Goal: Task Accomplishment & Management: Manage account settings

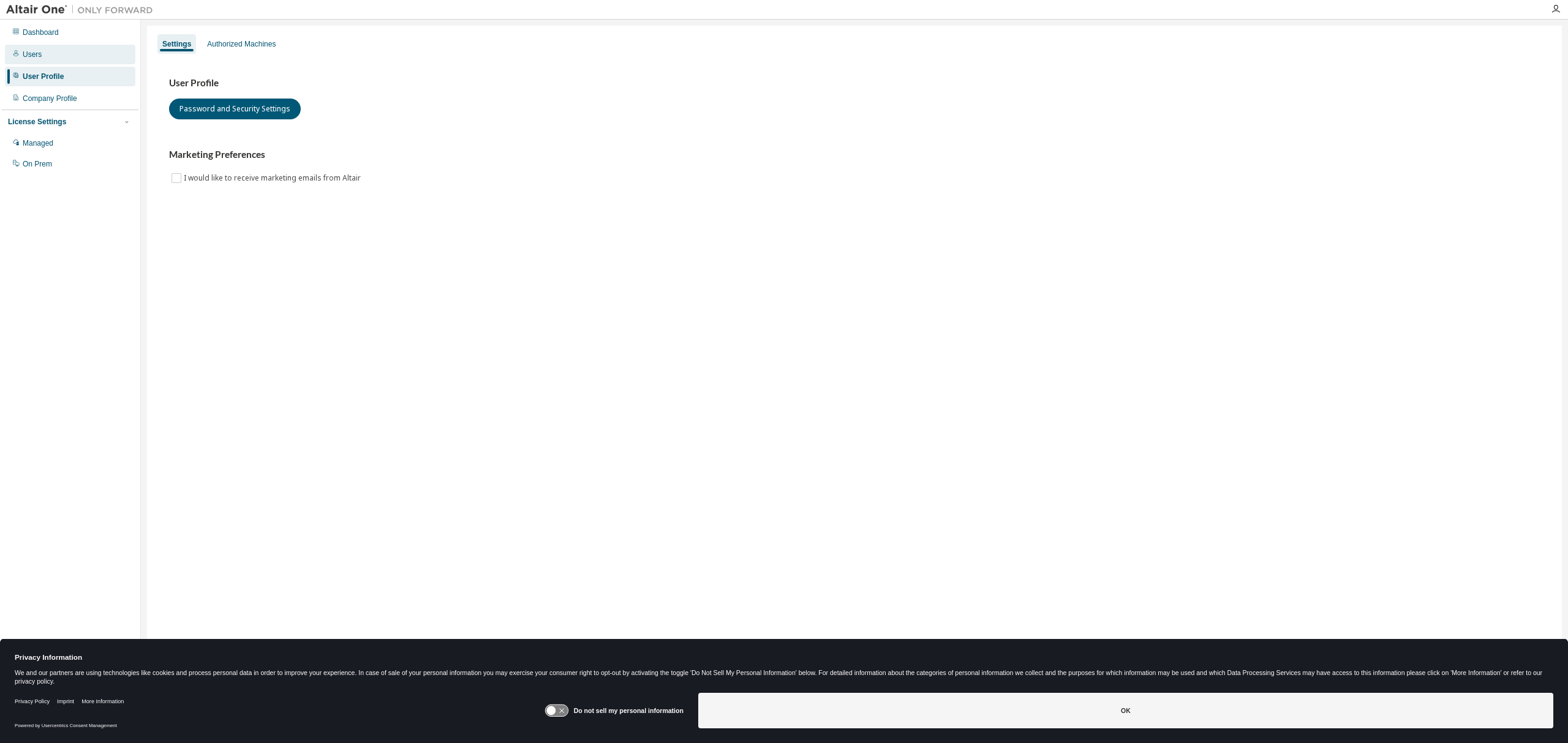
click at [42, 51] on div "Users" at bounding box center [71, 54] width 131 height 20
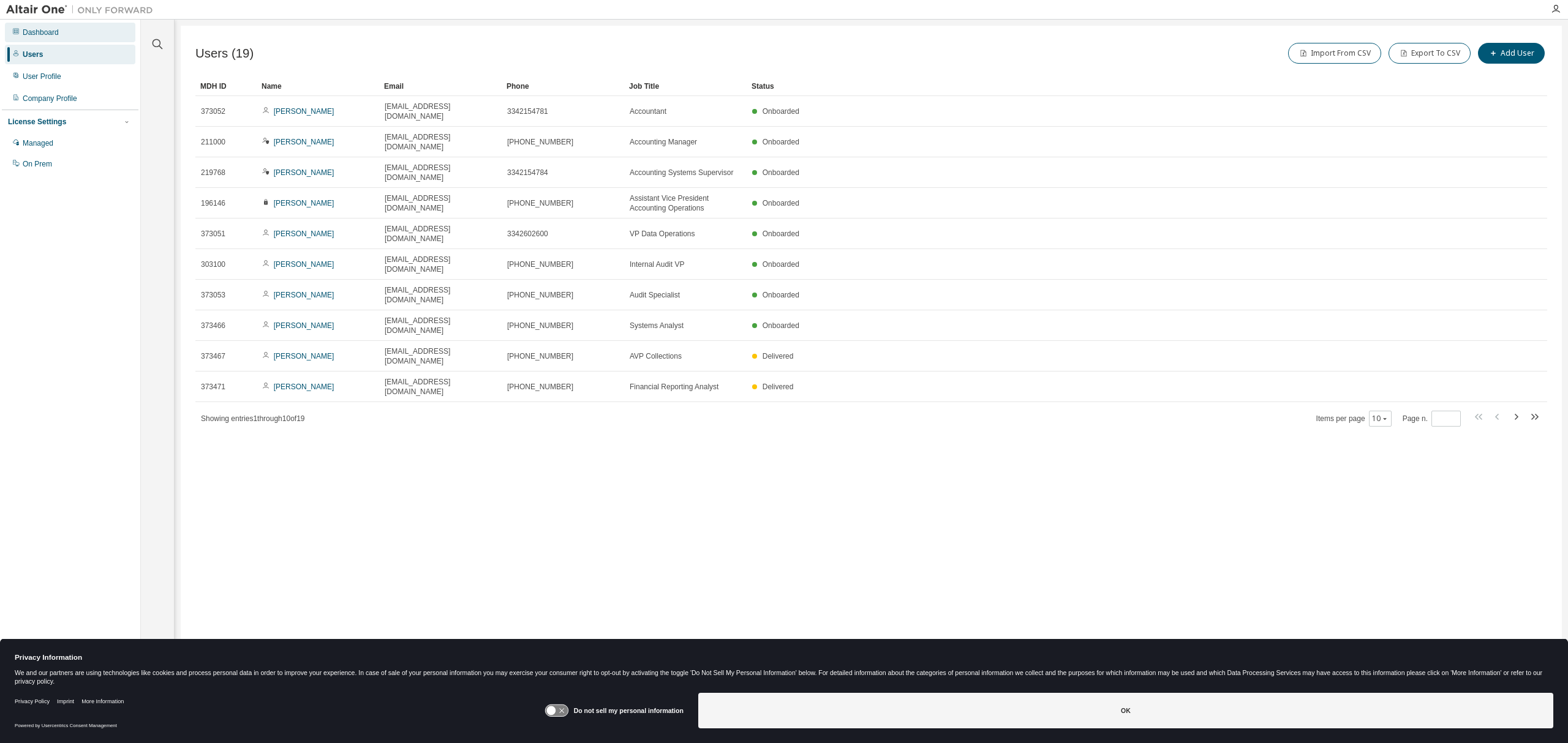
click at [61, 23] on div "Dashboard" at bounding box center [71, 32] width 131 height 20
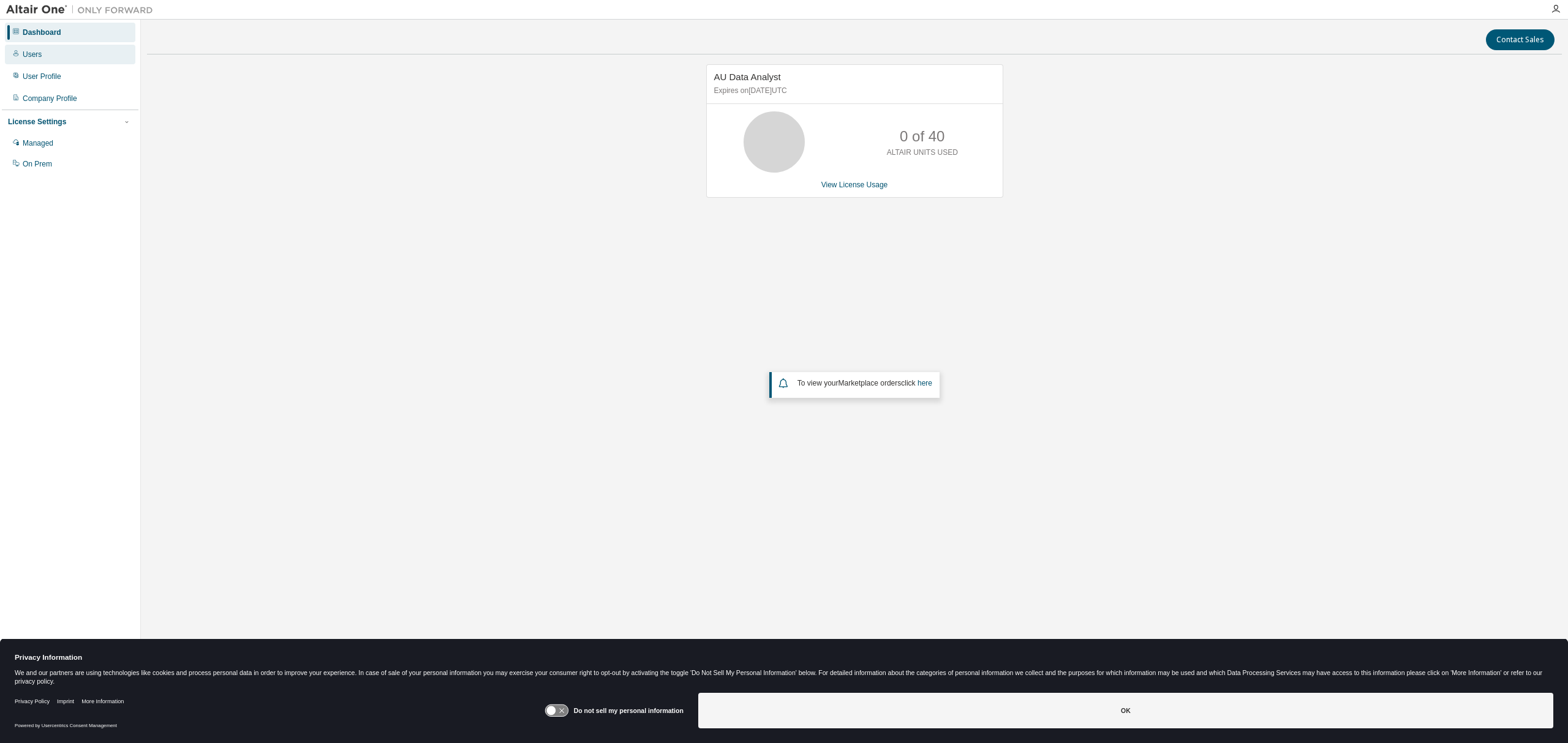
click at [50, 54] on div "Users" at bounding box center [71, 54] width 131 height 20
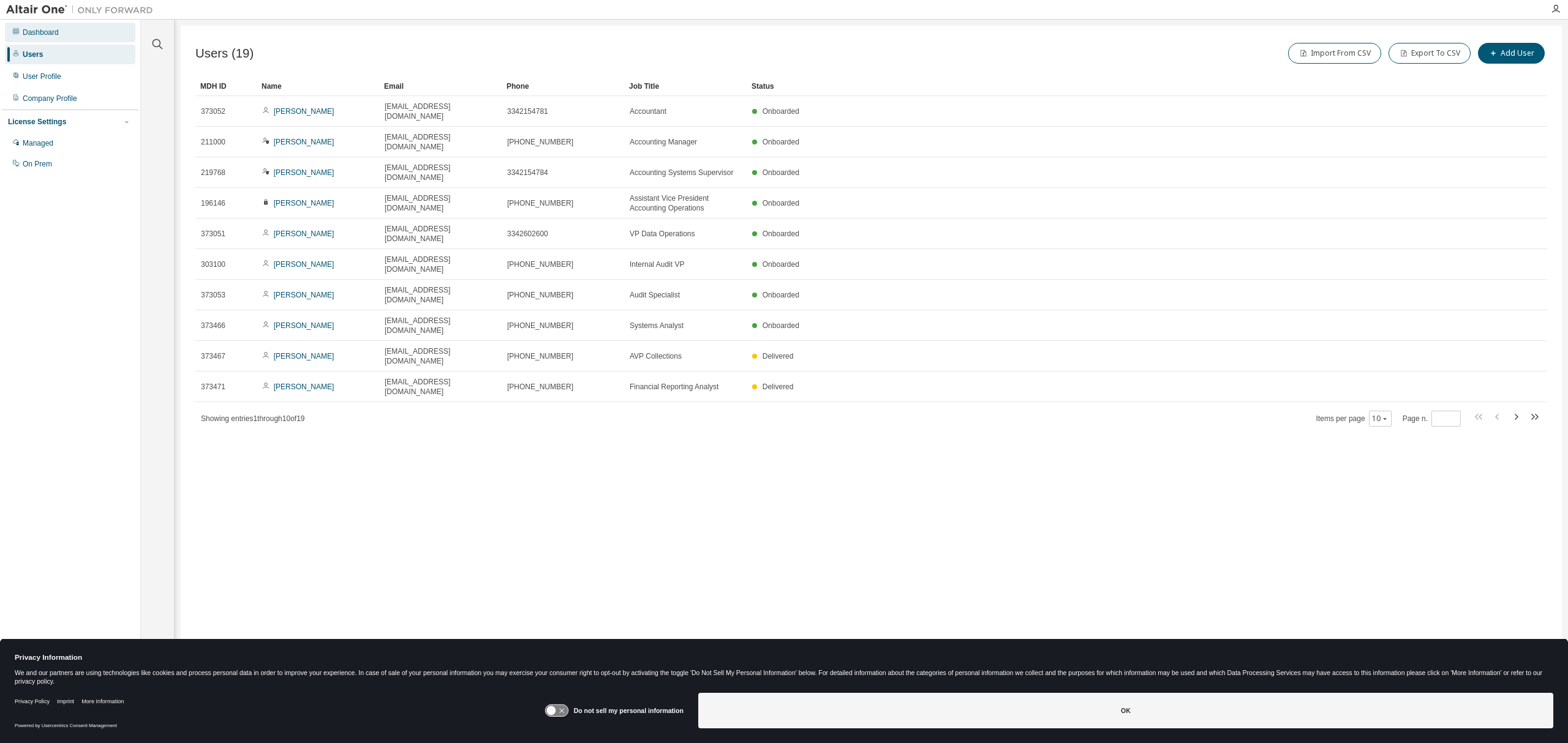
click at [51, 33] on div "Dashboard" at bounding box center [41, 32] width 36 height 10
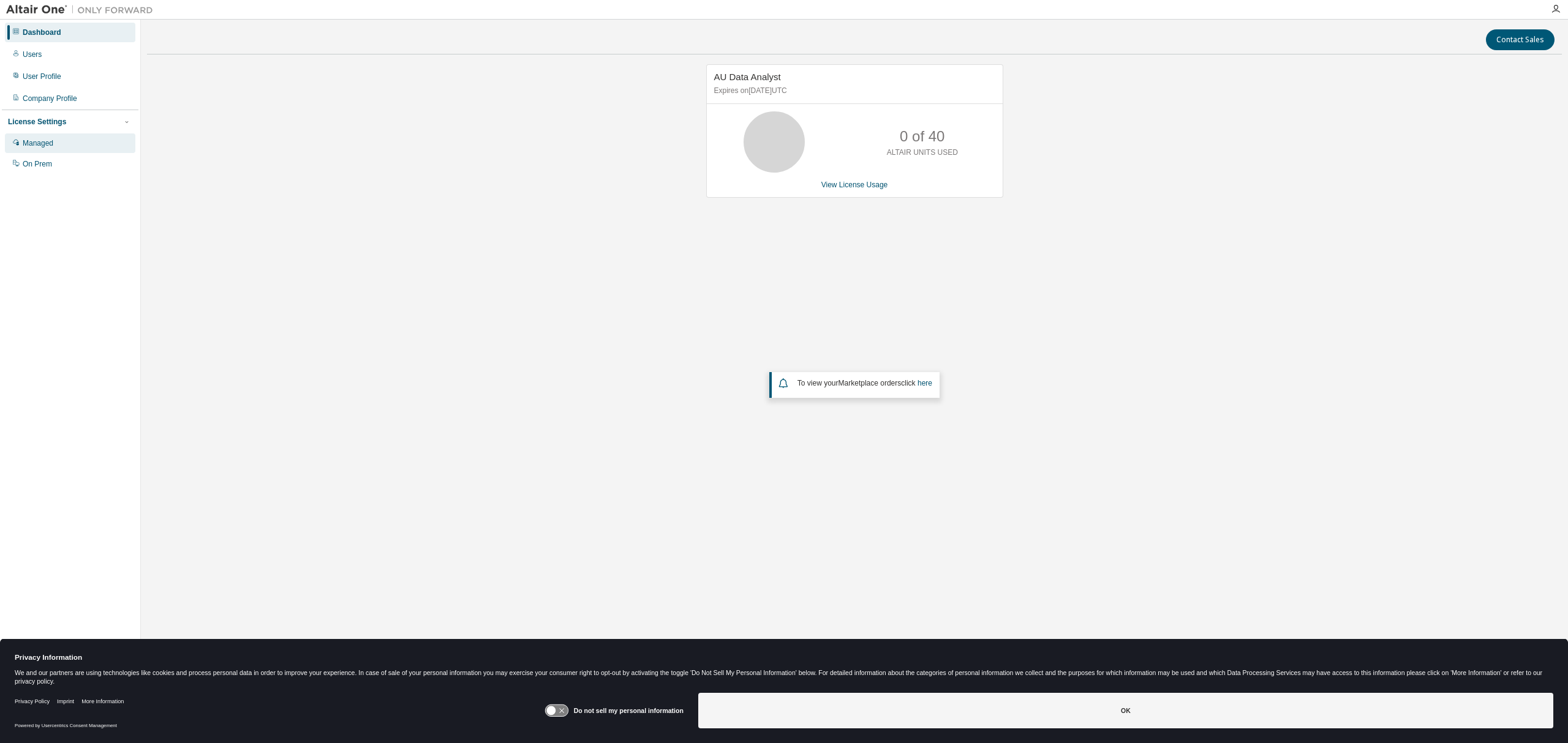
click at [59, 145] on div "Managed" at bounding box center [71, 143] width 131 height 20
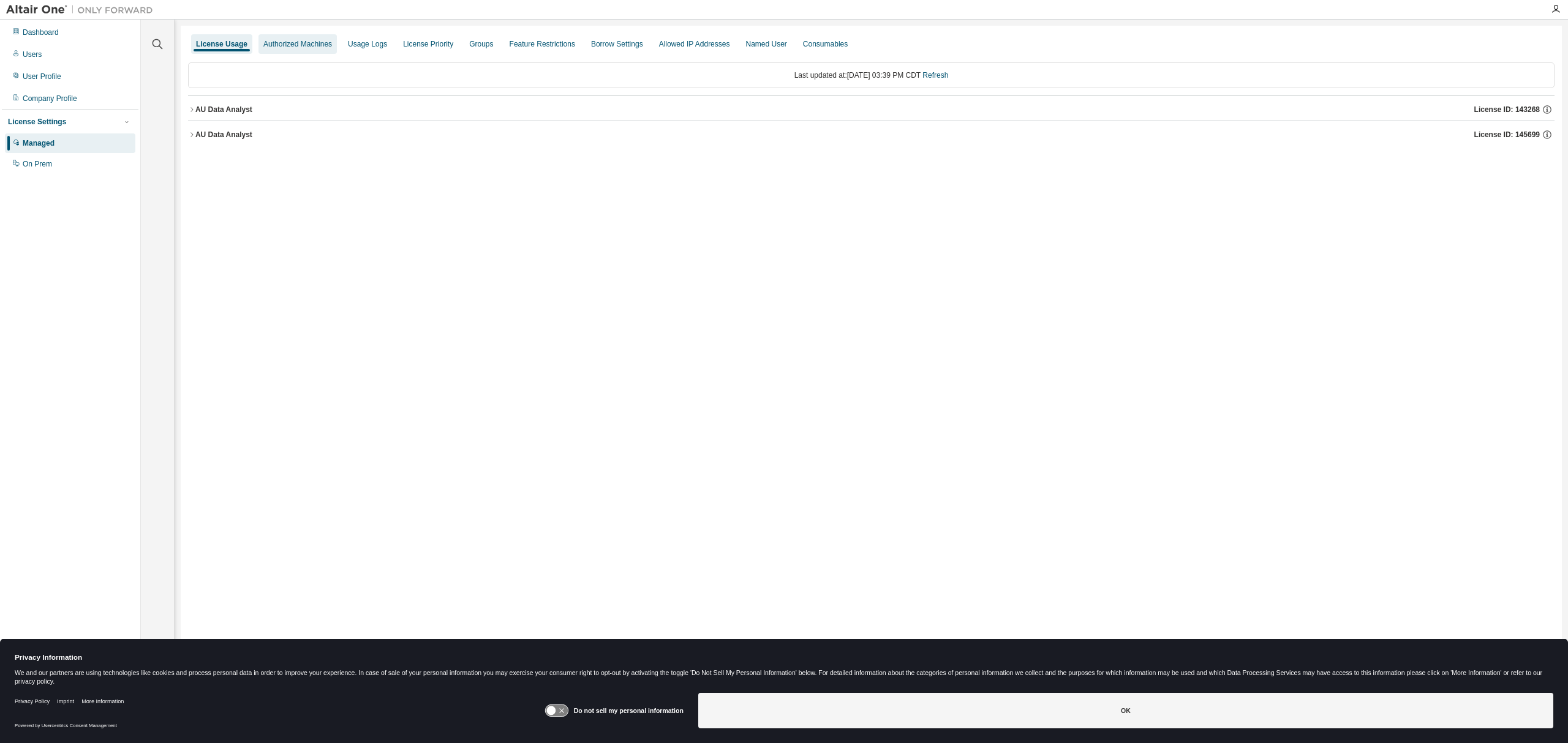
click at [314, 47] on div "Authorized Machines" at bounding box center [297, 44] width 68 height 10
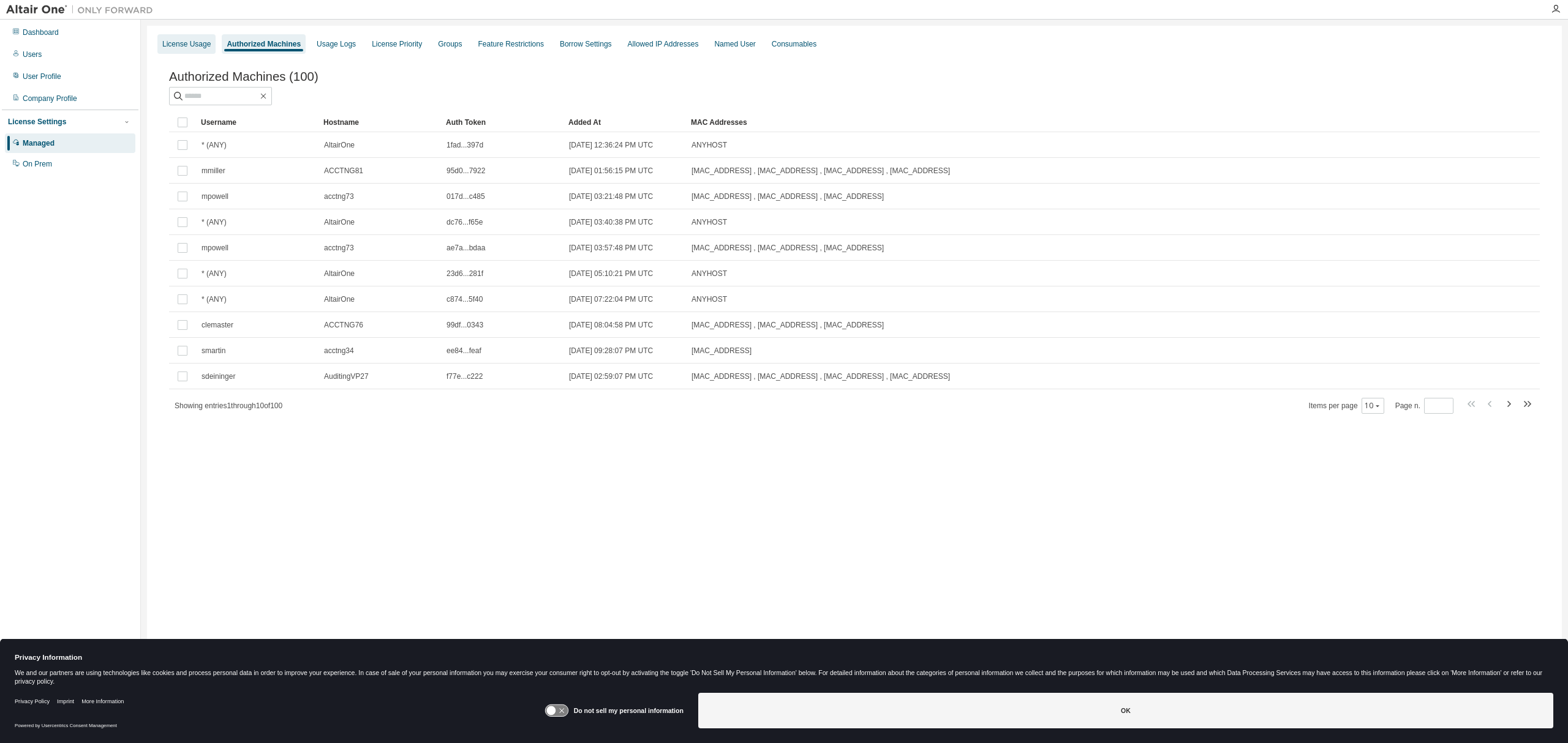
click at [192, 42] on div "License Usage" at bounding box center [186, 44] width 48 height 10
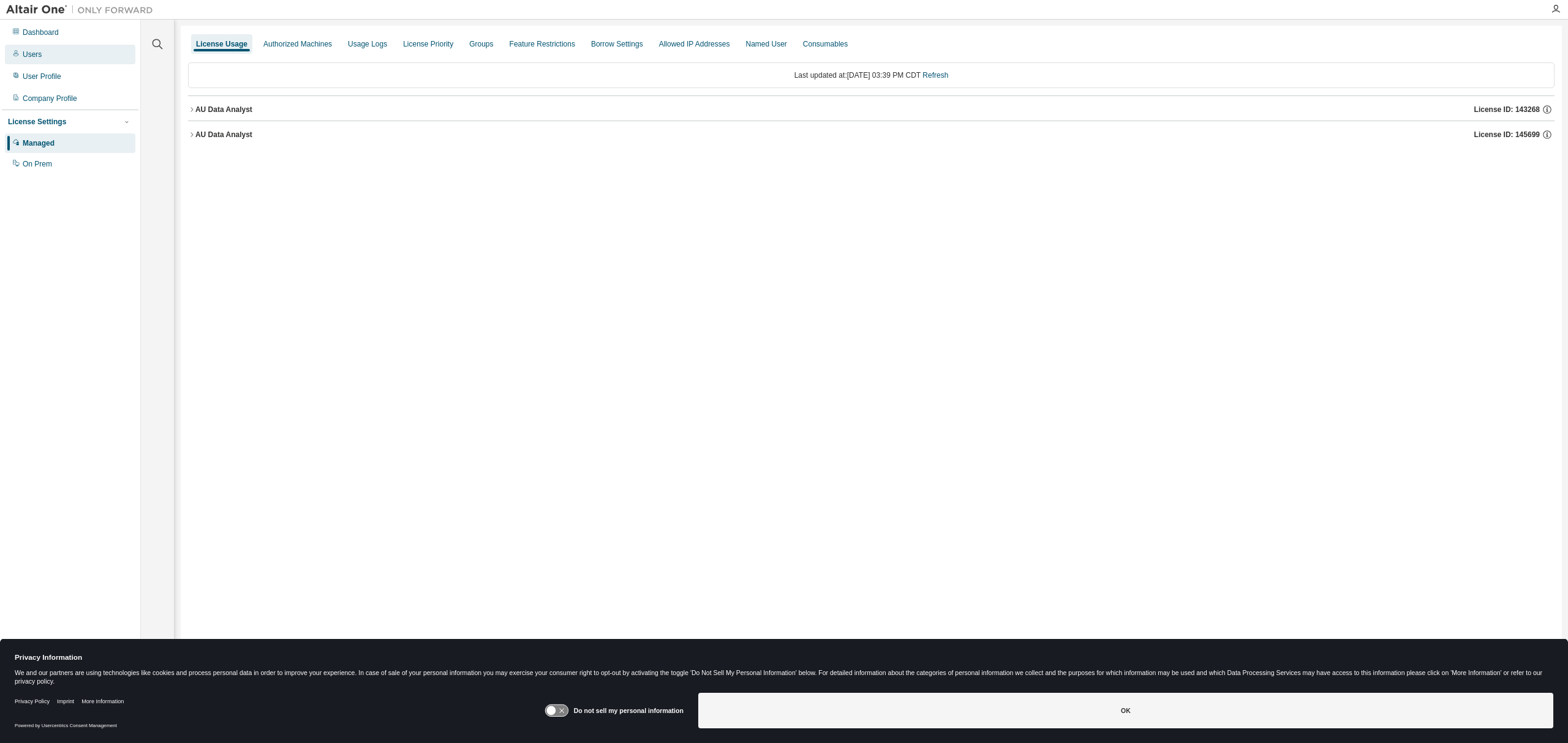
click at [50, 58] on div "Users" at bounding box center [71, 54] width 131 height 20
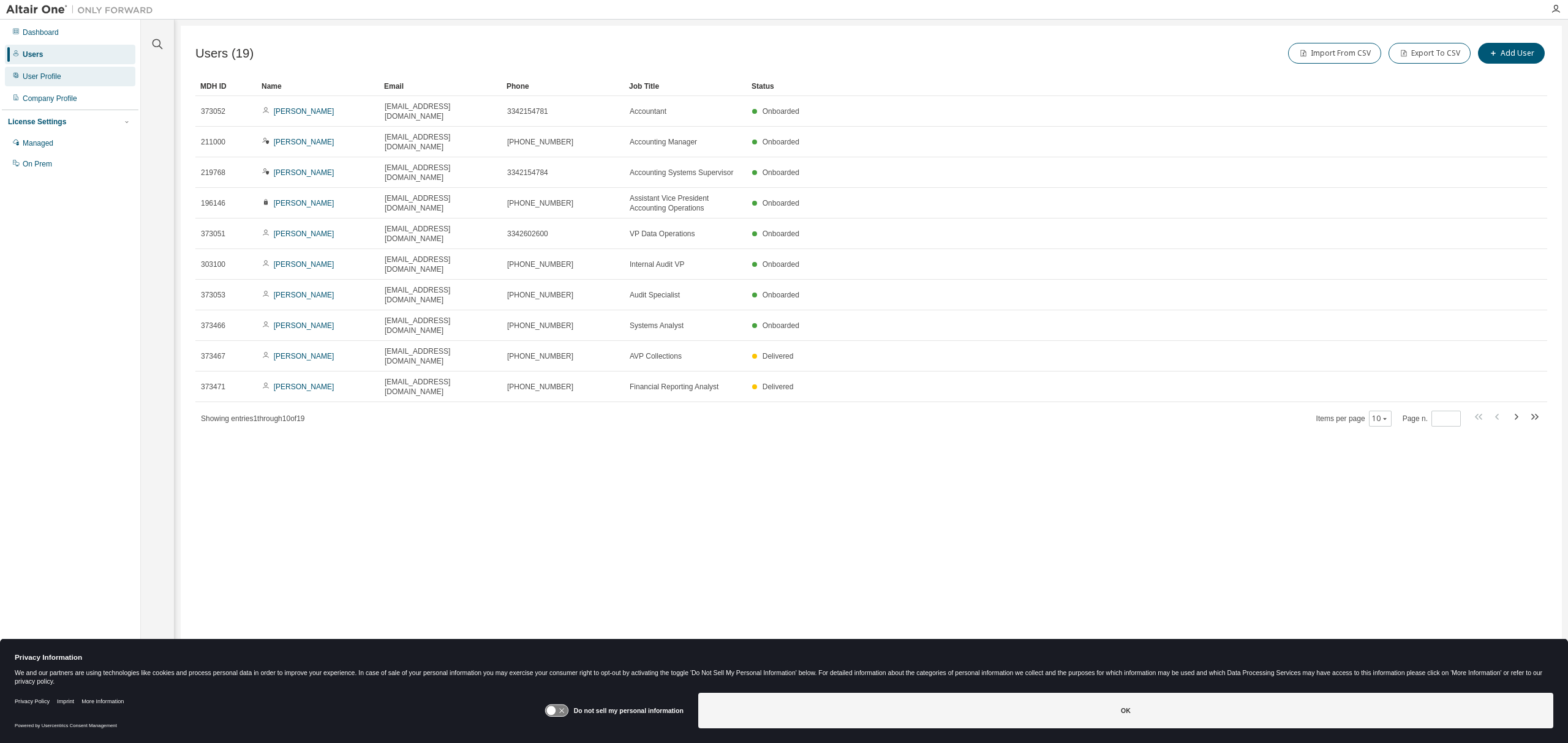
click at [58, 78] on div "User Profile" at bounding box center [41, 76] width 38 height 10
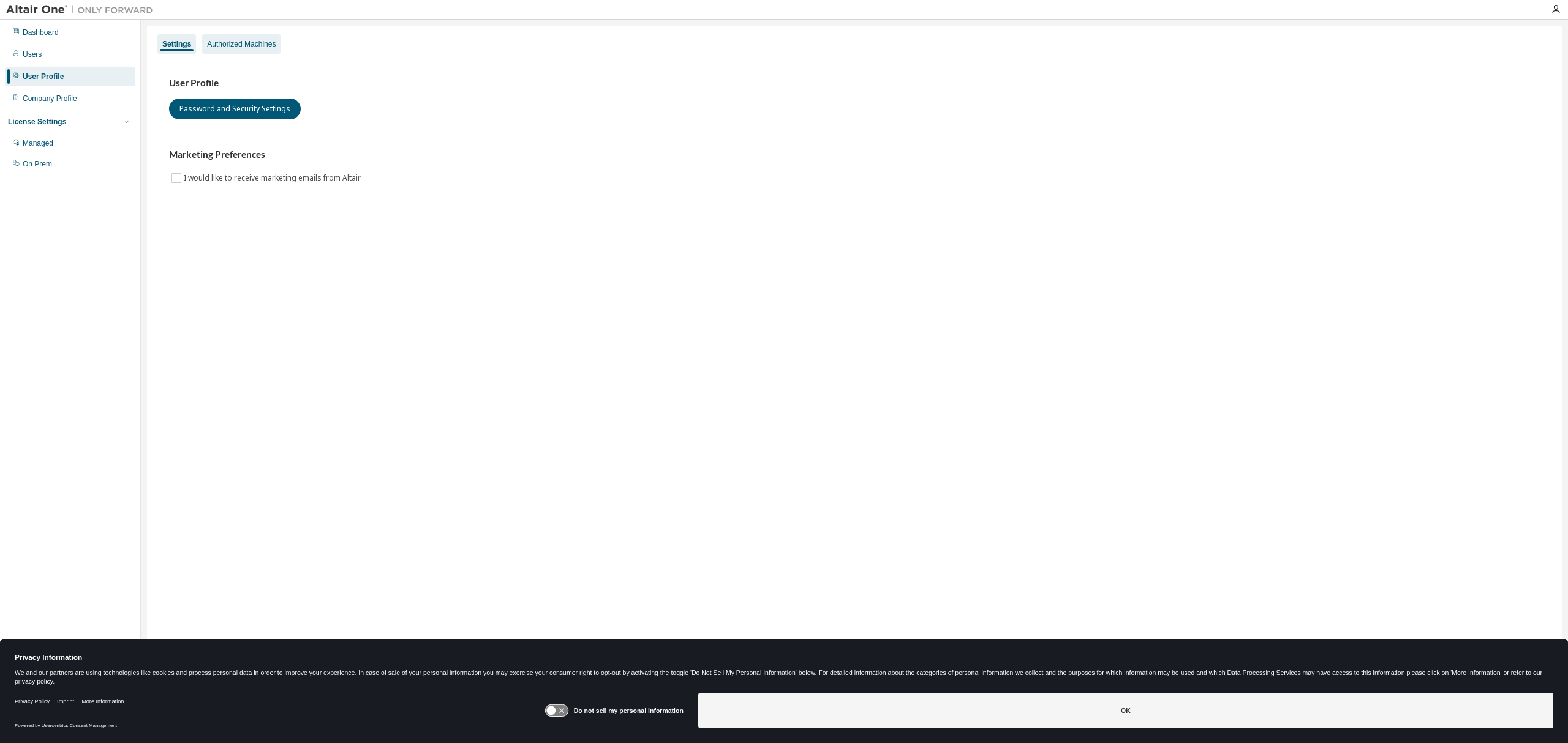
click at [243, 42] on div "Authorized Machines" at bounding box center [241, 44] width 68 height 10
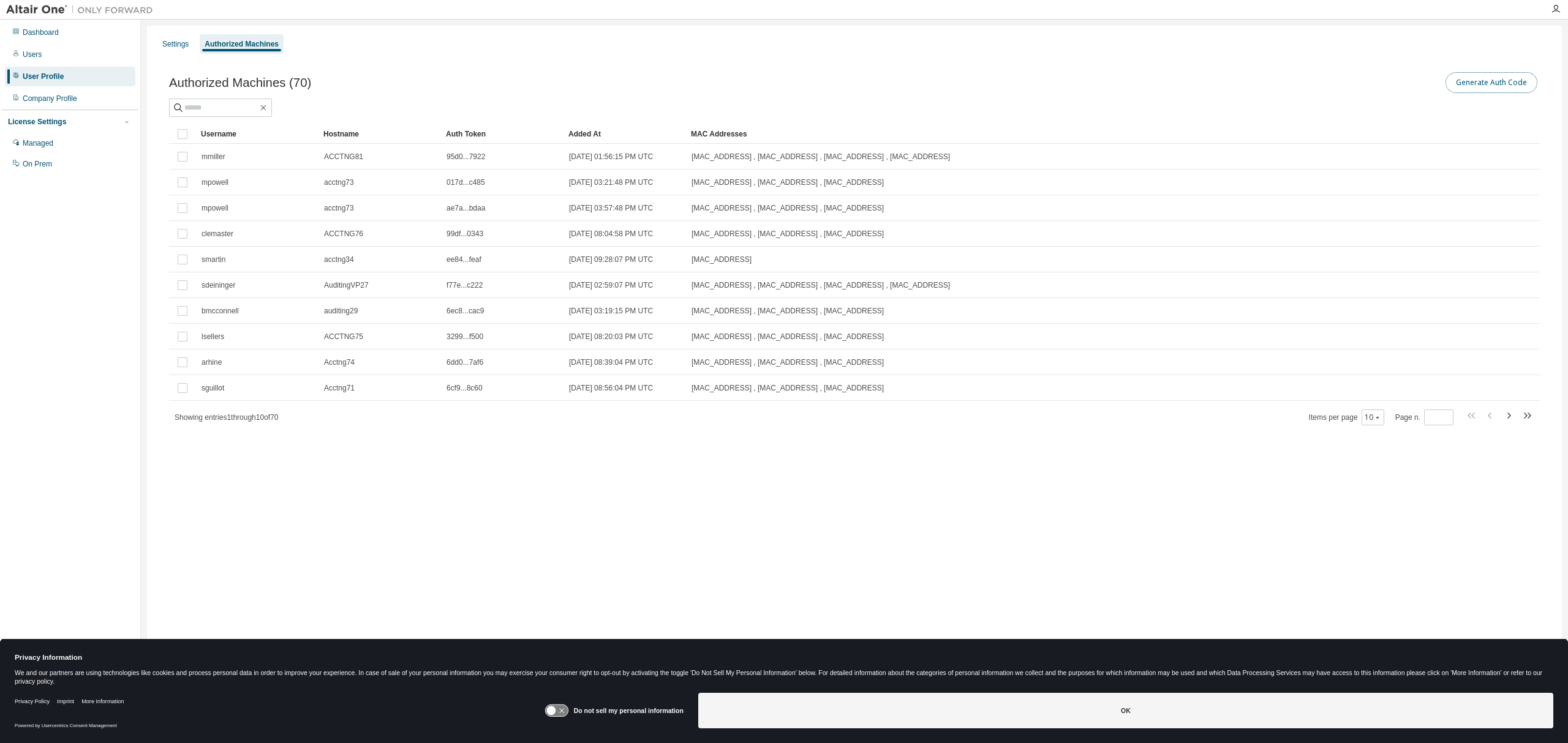
click at [1485, 78] on button "Generate Auth Code" at bounding box center [1491, 83] width 92 height 21
